Goal: Obtain resource: Obtain resource

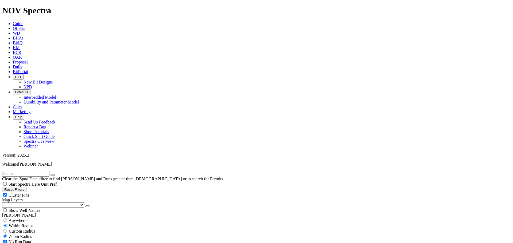
scroll to position [1040, 0]
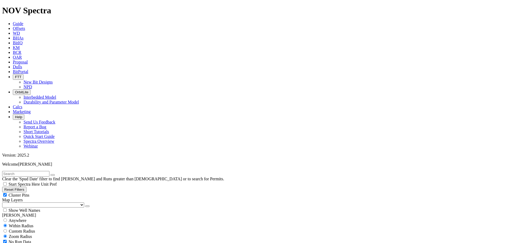
select select
